Goal: Information Seeking & Learning: Learn about a topic

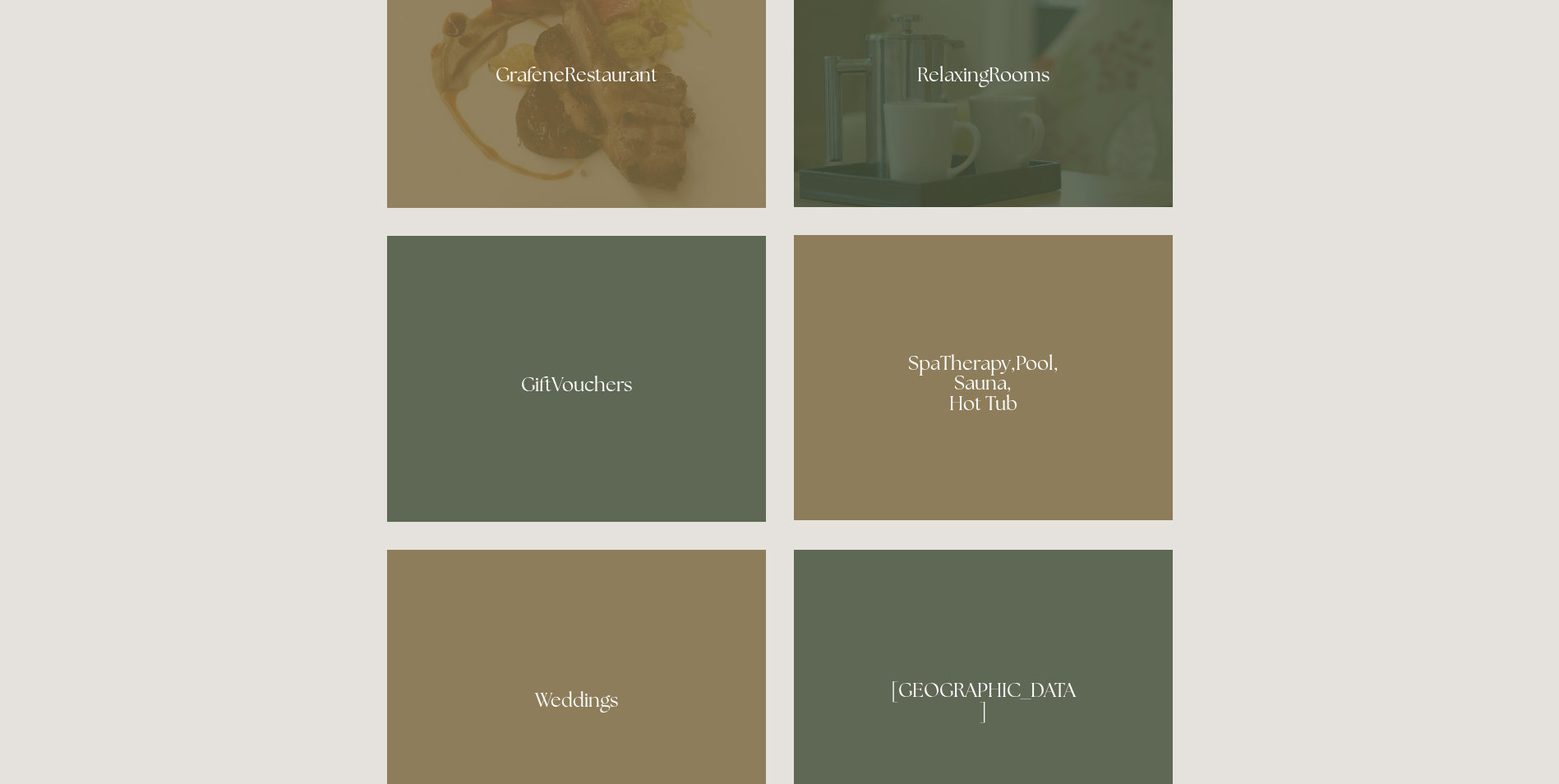
scroll to position [1068, 0]
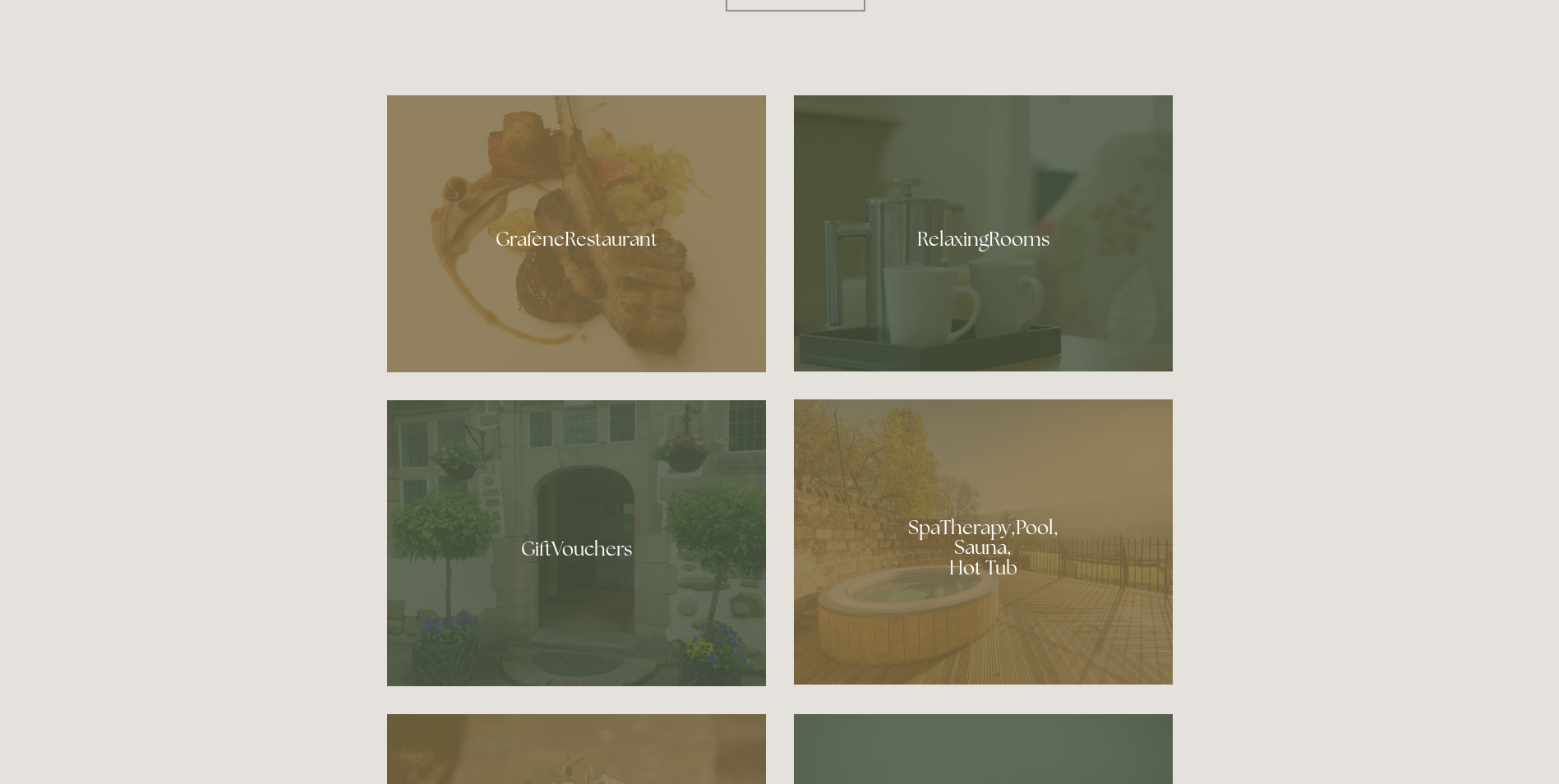
click at [932, 226] on div at bounding box center [983, 233] width 379 height 276
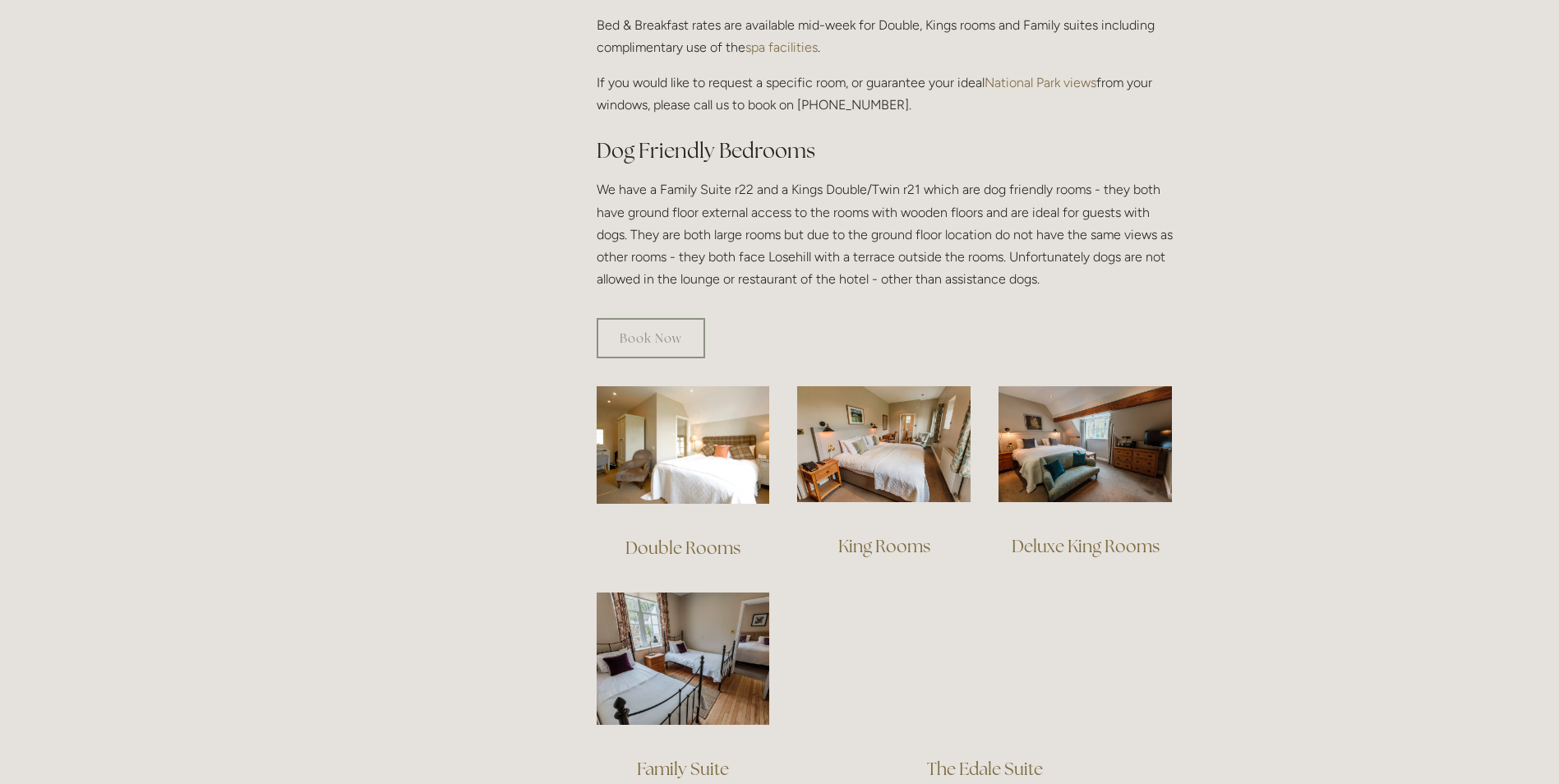
scroll to position [986, 0]
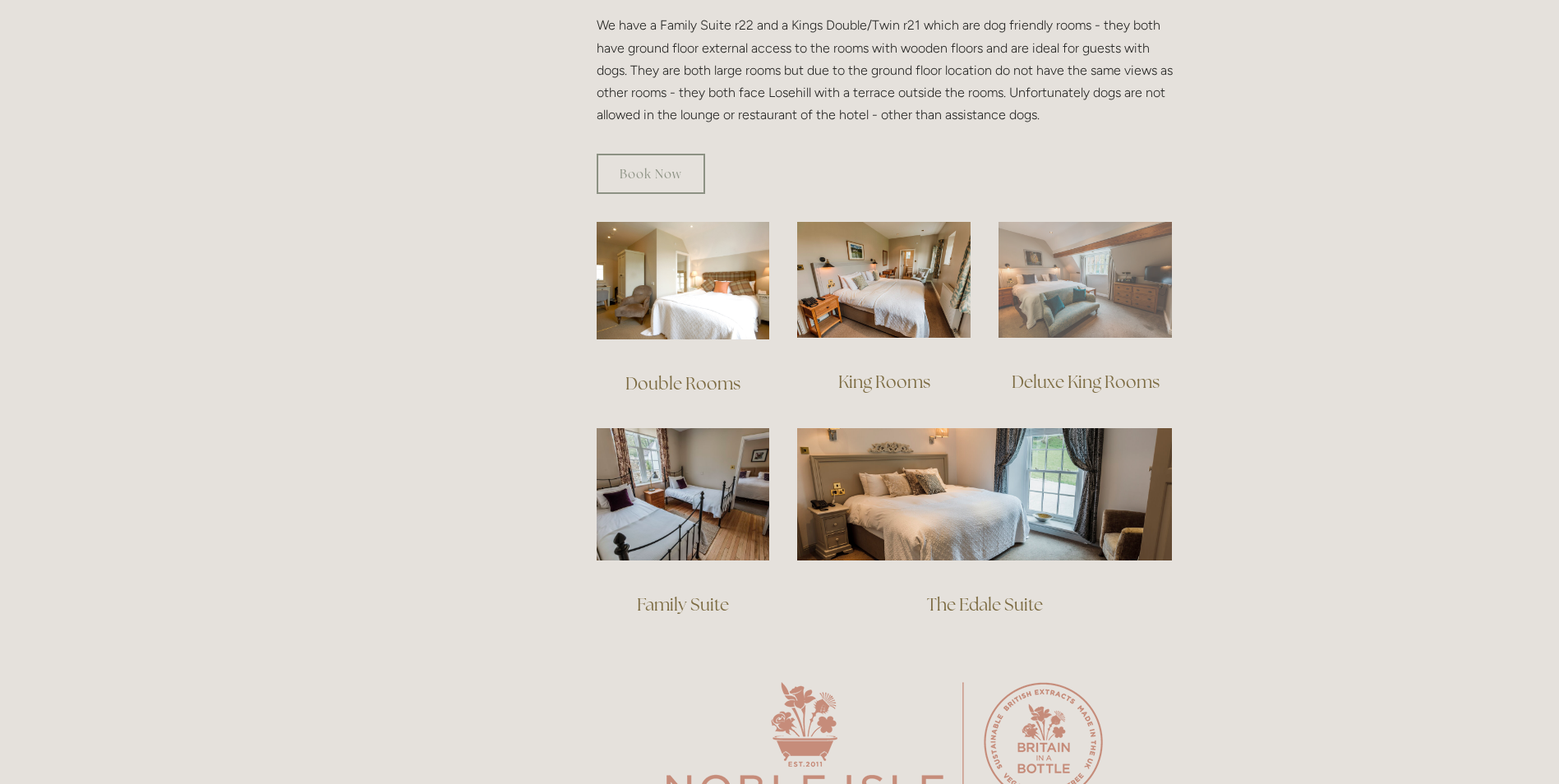
click at [1112, 272] on img at bounding box center [1085, 279] width 173 height 116
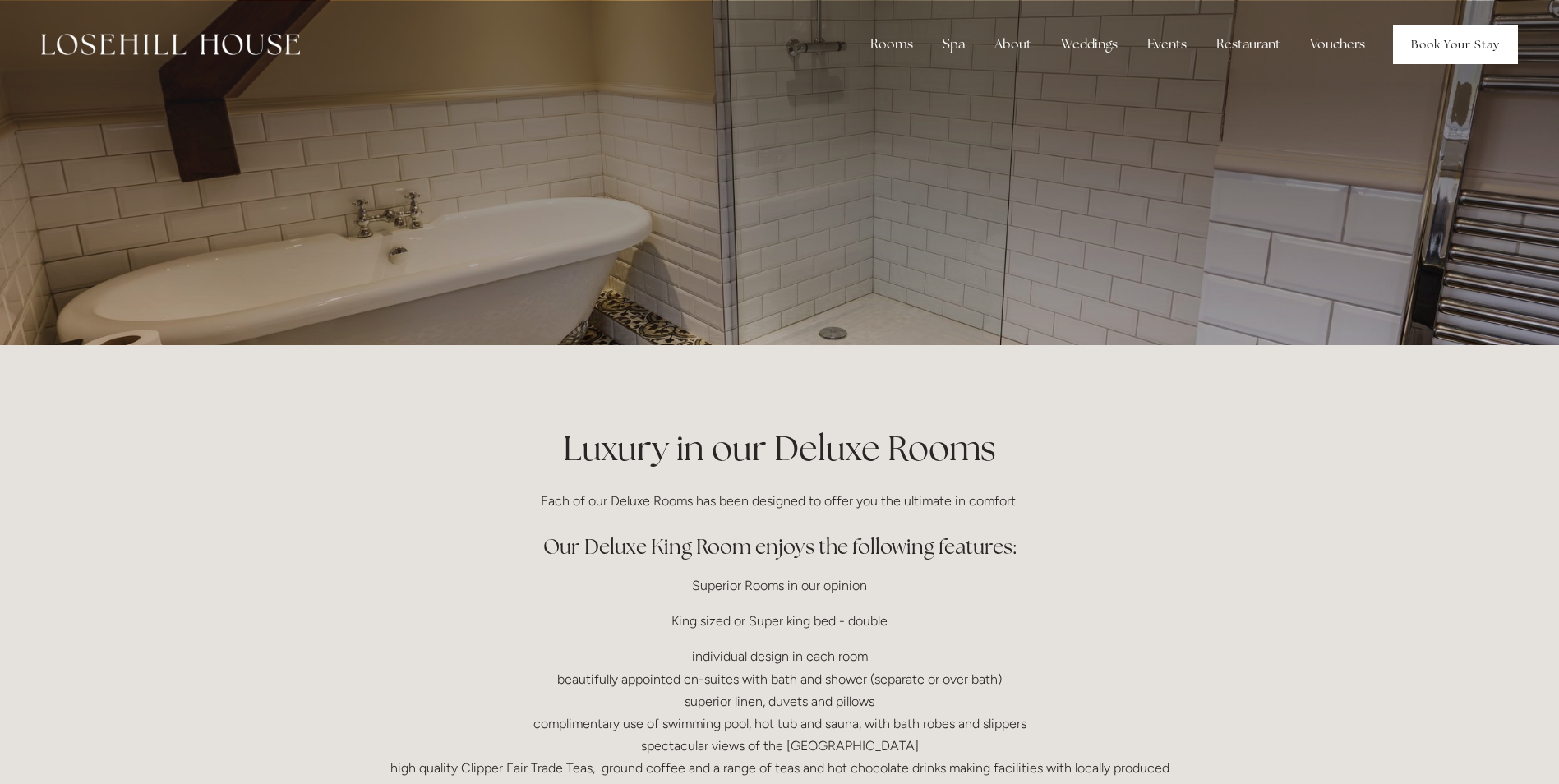
click at [1469, 43] on link "Book Your Stay" at bounding box center [1456, 44] width 125 height 39
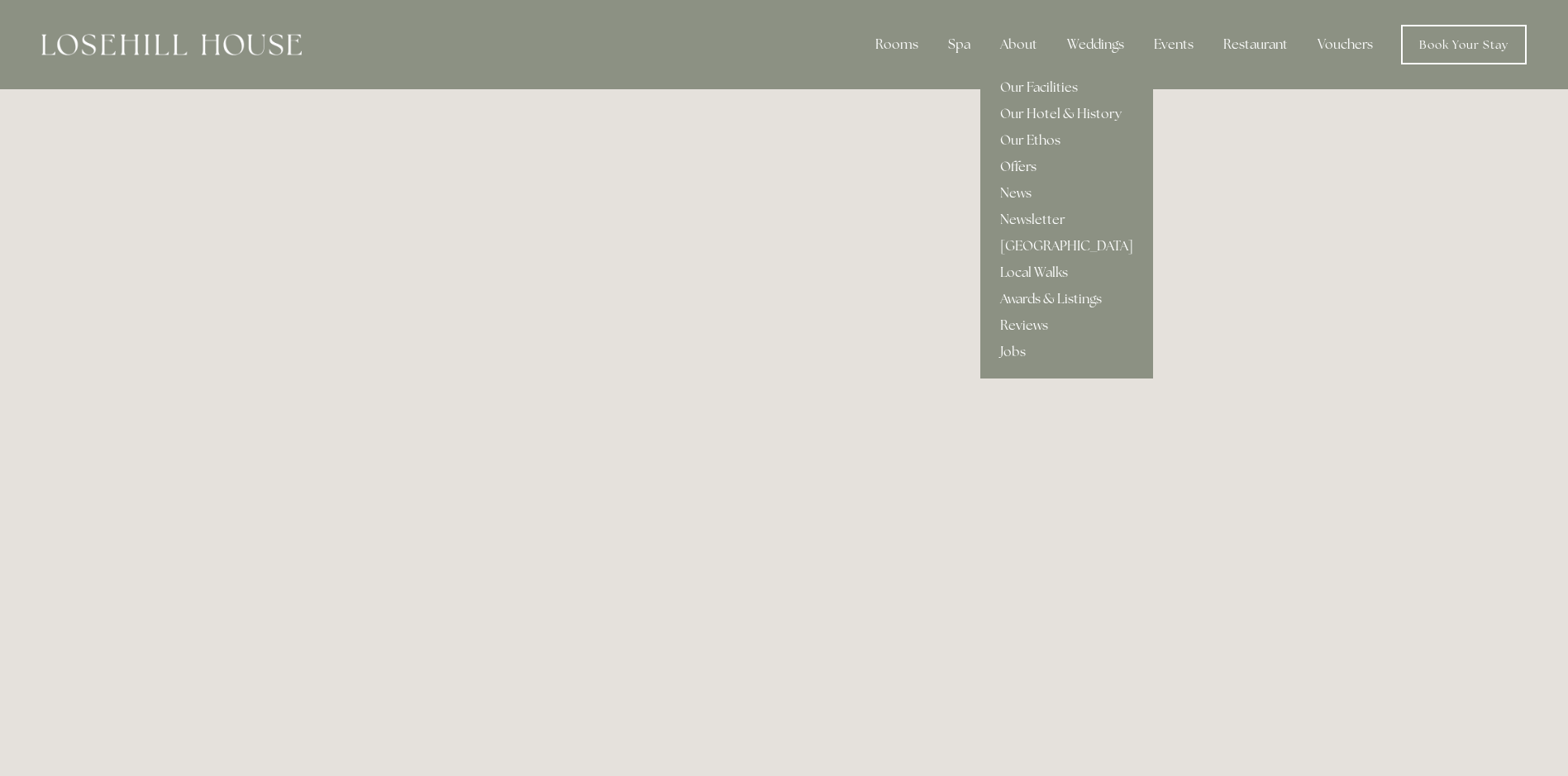
click at [1025, 167] on link "Offers" at bounding box center [1067, 166] width 173 height 26
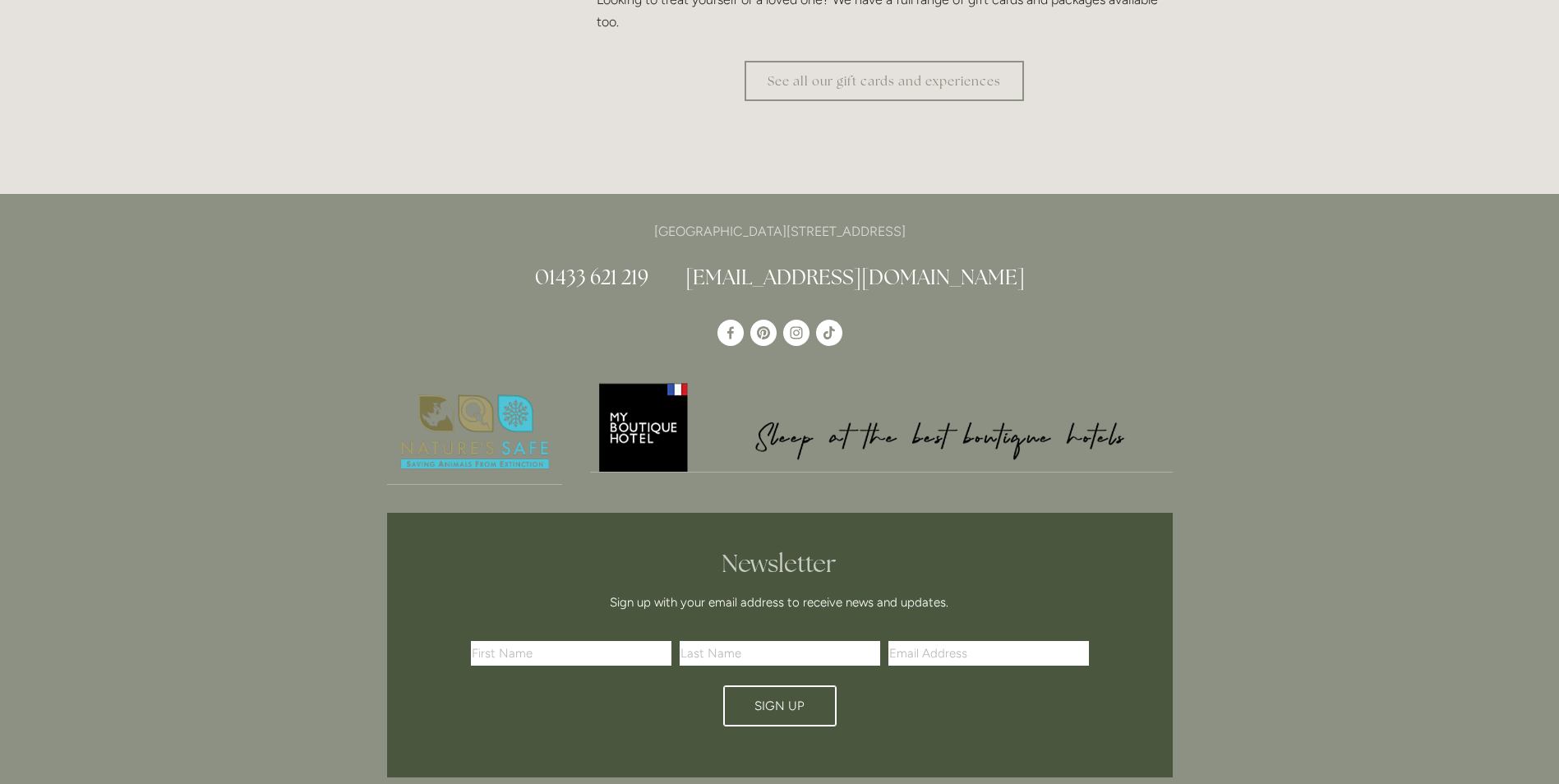
scroll to position [3533, 0]
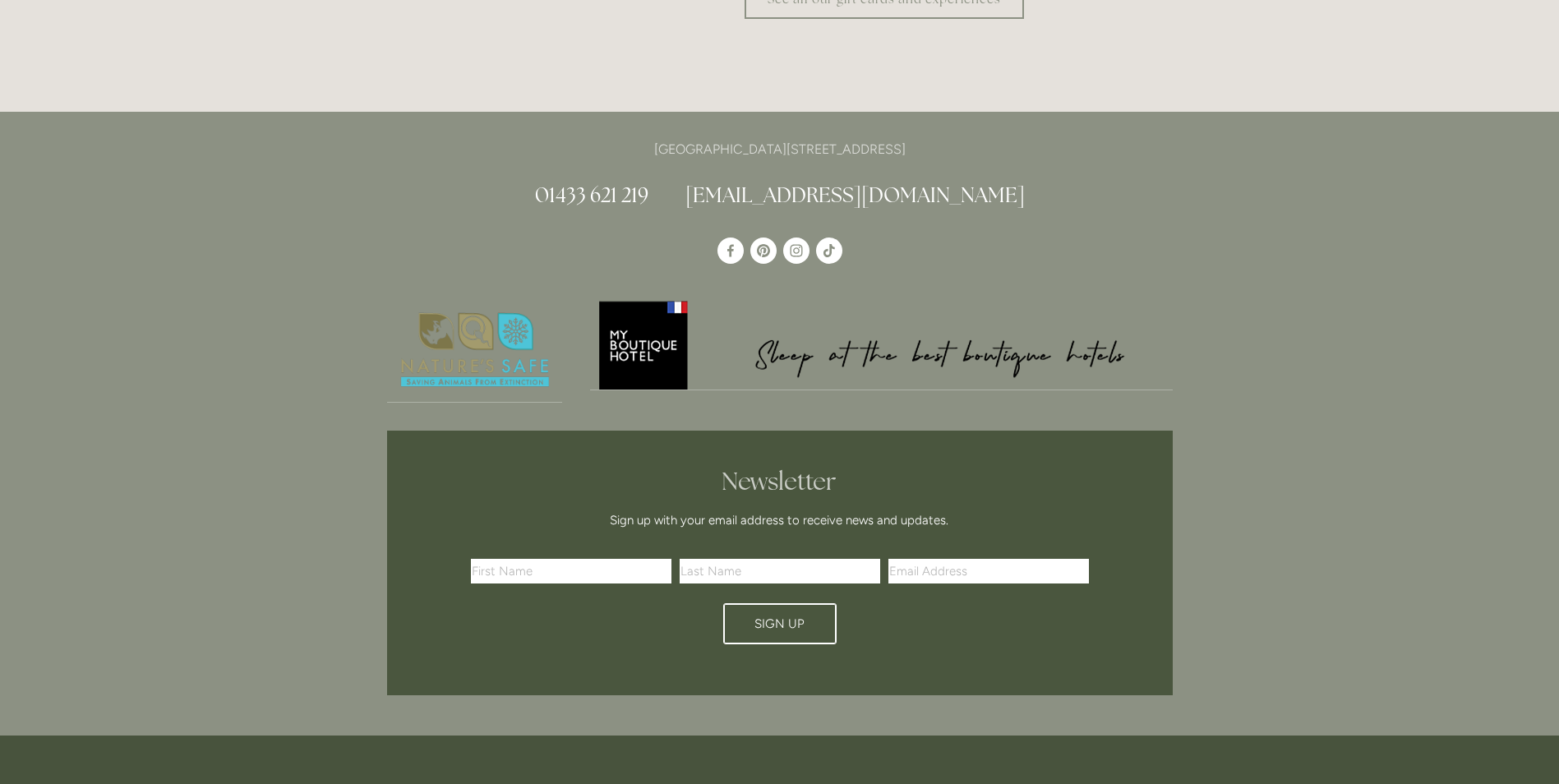
click at [1031, 138] on p "[GEOGRAPHIC_DATA][STREET_ADDRESS]" at bounding box center [780, 148] width 786 height 22
drag, startPoint x: 971, startPoint y: 94, endPoint x: 912, endPoint y: 97, distance: 59.1
click at [912, 138] on p "[GEOGRAPHIC_DATA][STREET_ADDRESS]" at bounding box center [780, 148] width 786 height 22
drag, startPoint x: 912, startPoint y: 97, endPoint x: 925, endPoint y: 103, distance: 14.3
copy p "S33 6AF"
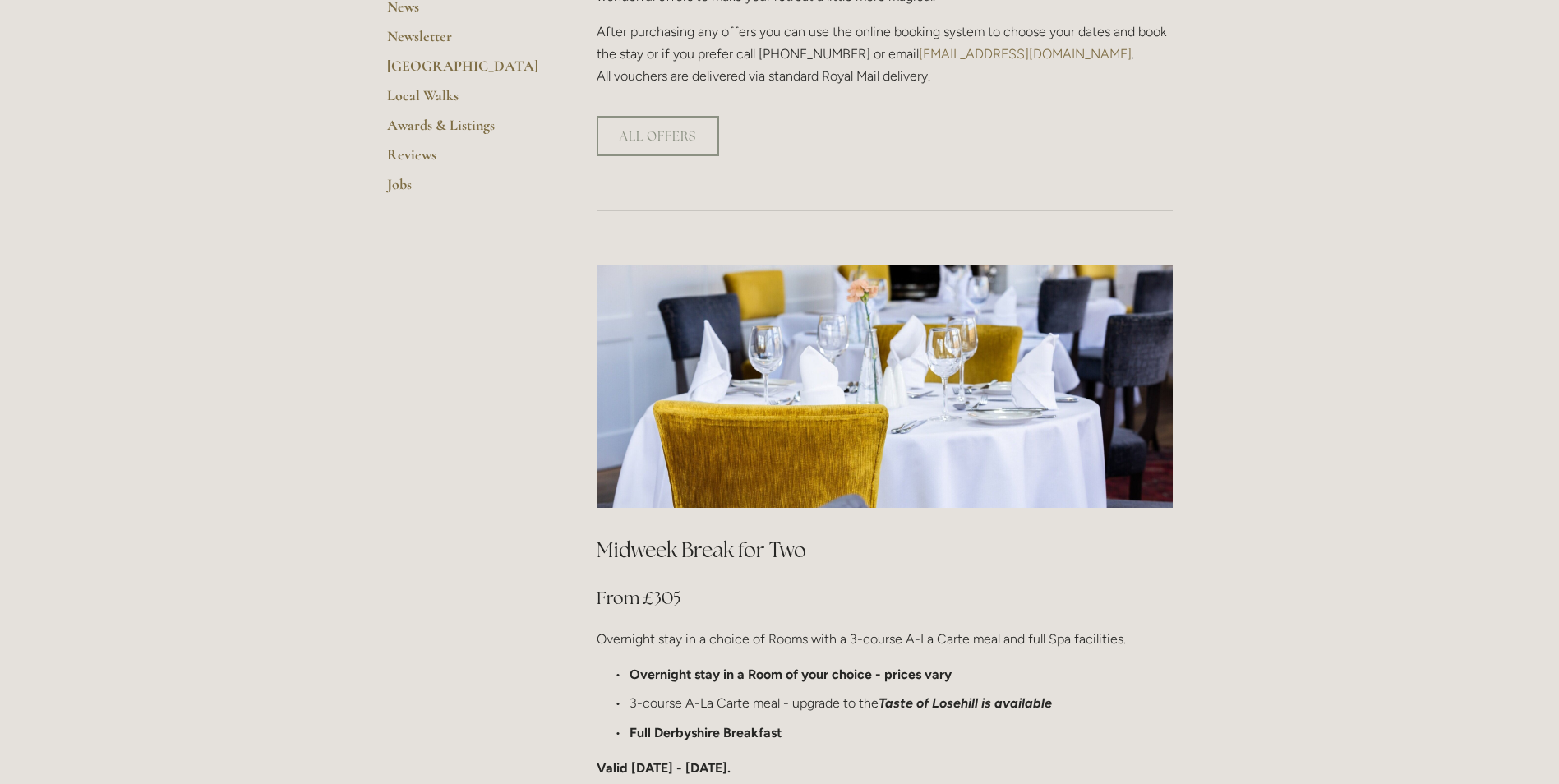
scroll to position [0, 0]
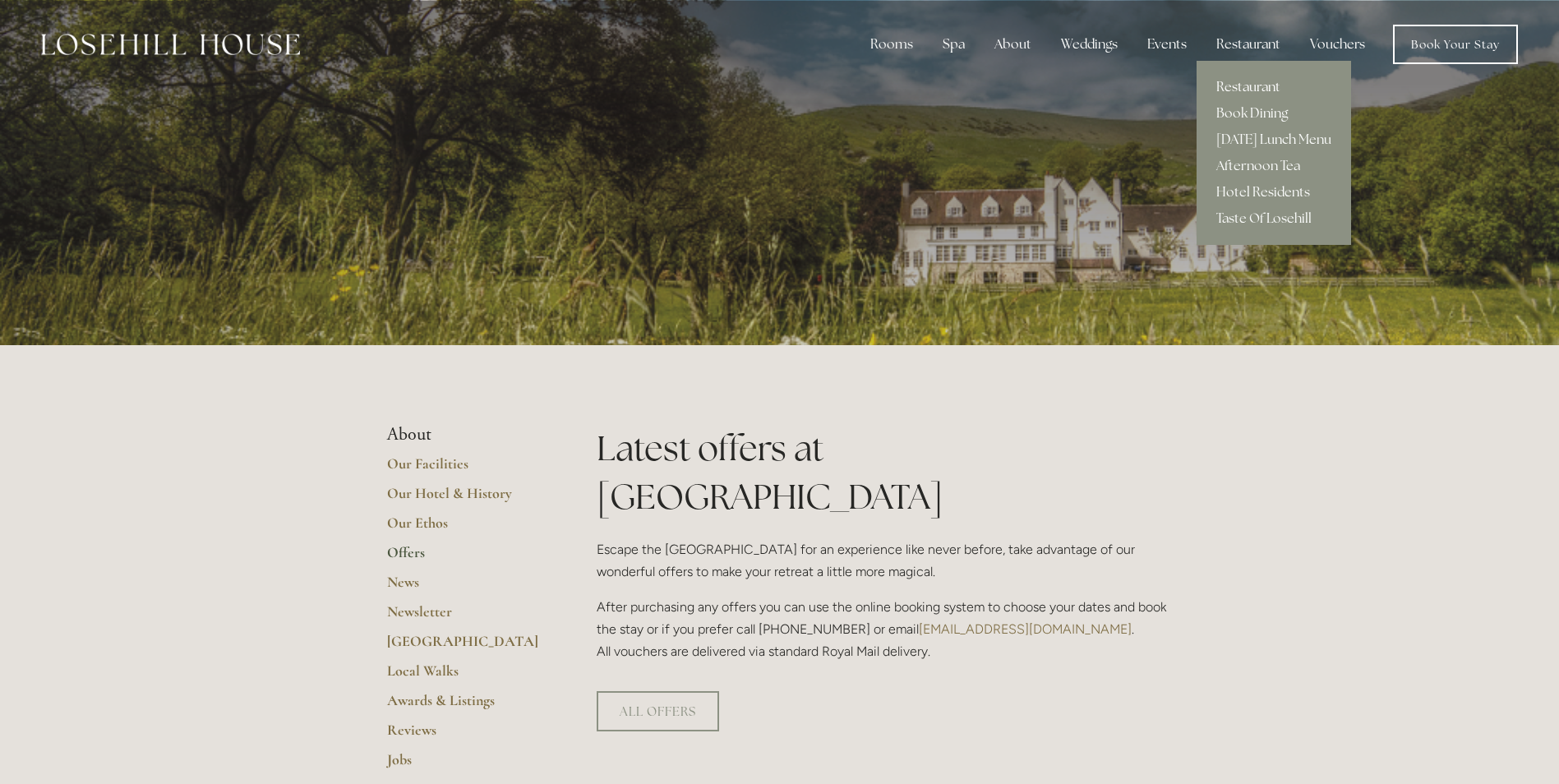
click at [1253, 81] on link "Restaurant" at bounding box center [1274, 86] width 155 height 26
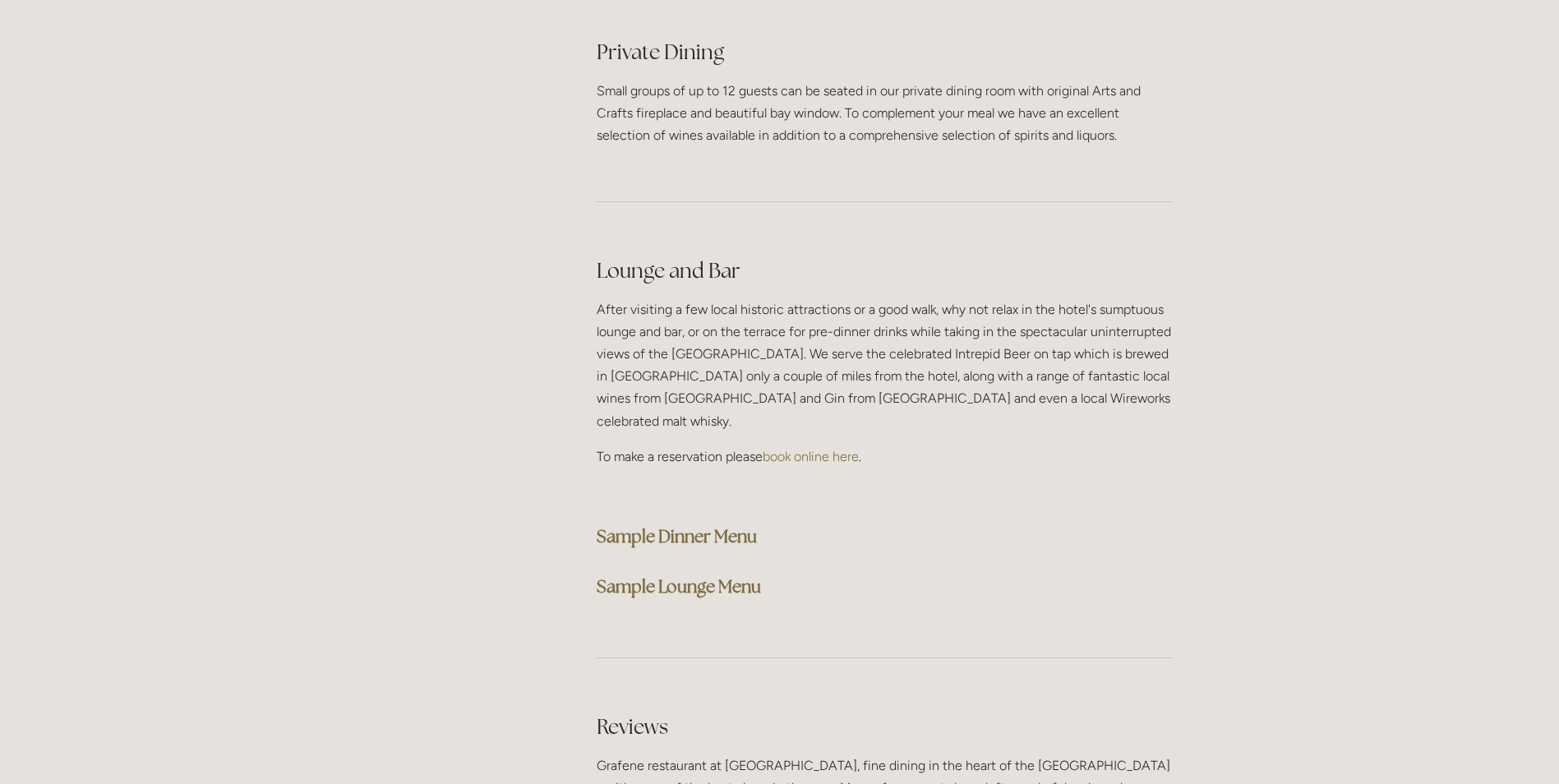
scroll to position [4108, 0]
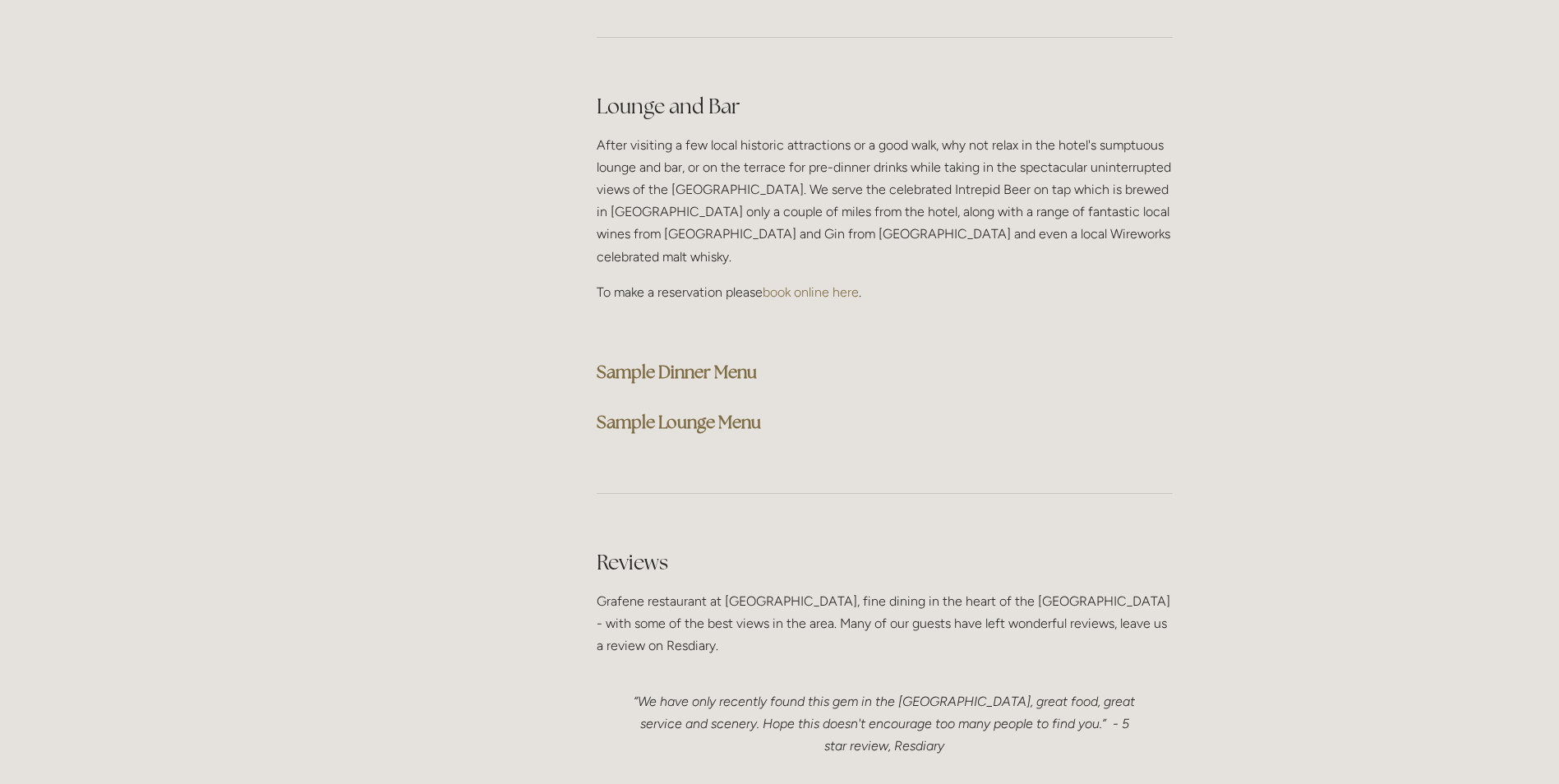
click at [676, 360] on strong "Sample Dinner Menu" at bounding box center [677, 371] width 161 height 22
